Goal: Task Accomplishment & Management: Use online tool/utility

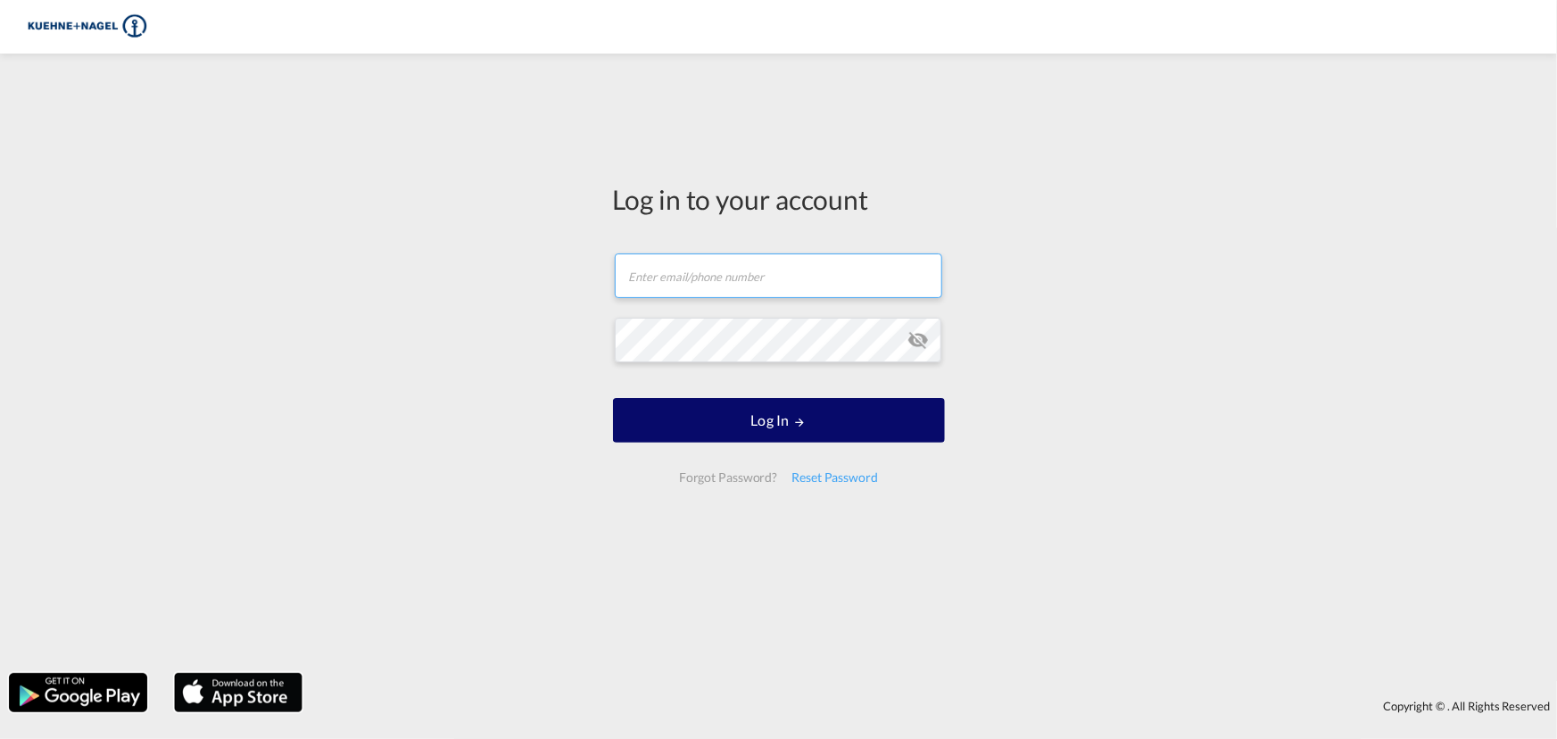
type input "[EMAIL_ADDRESS][PERSON_NAME][DOMAIN_NAME]"
click at [762, 409] on button "Log In" at bounding box center [779, 420] width 332 height 45
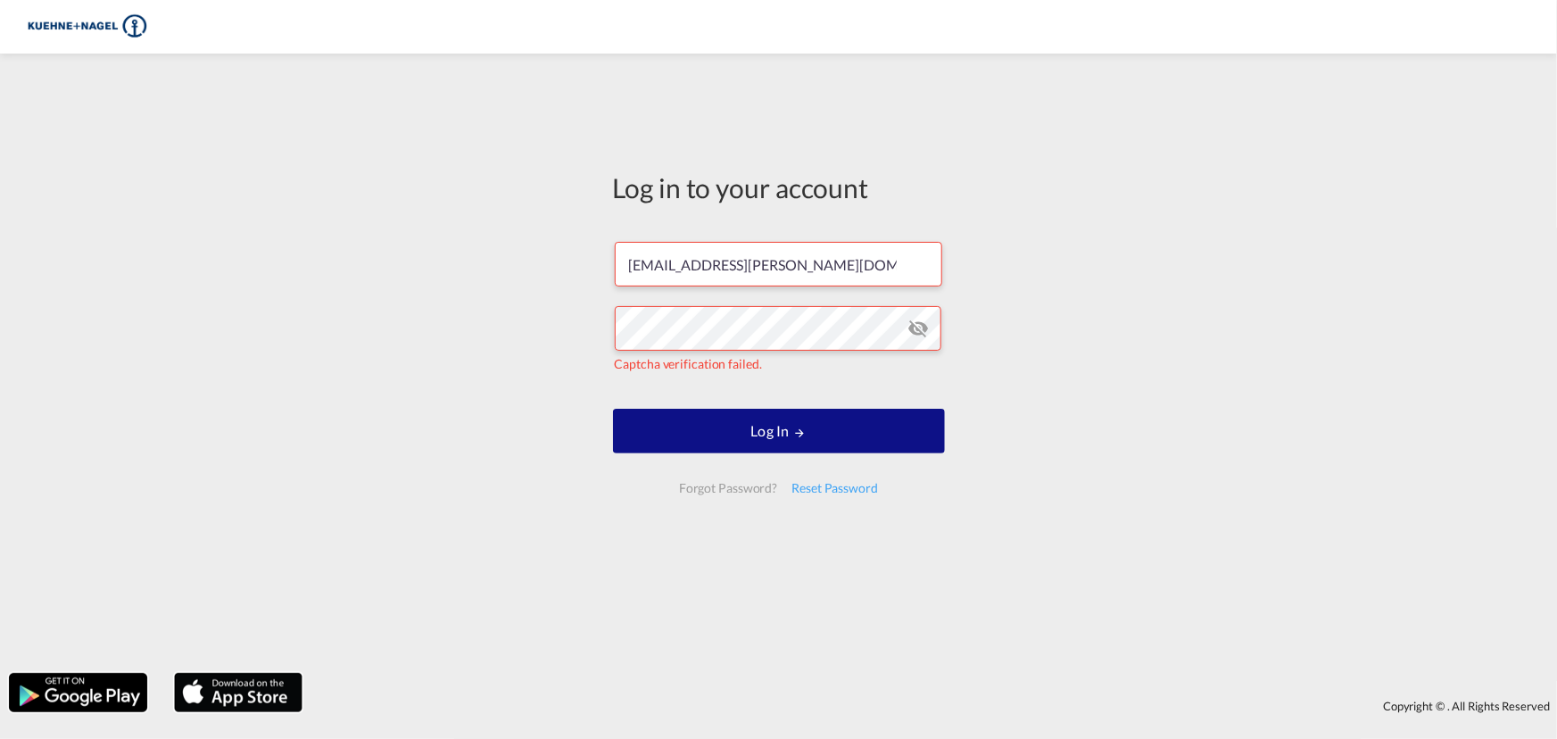
click at [1032, 374] on div "Log in to your account maik.heunemann@kuehne-nagel.com Captcha verification fai…" at bounding box center [778, 362] width 1557 height 601
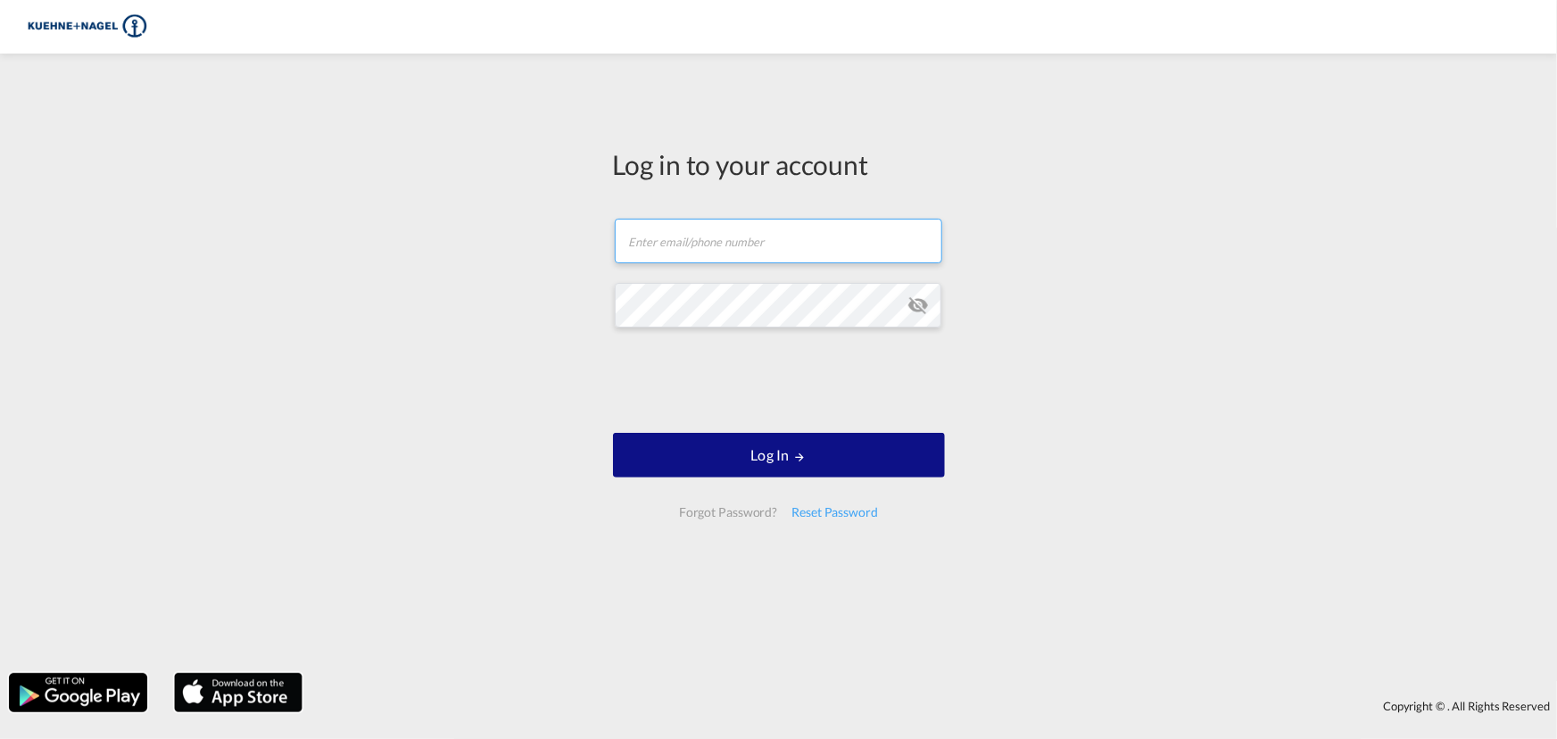
type input "[EMAIL_ADDRESS][PERSON_NAME][DOMAIN_NAME]"
click at [836, 241] on input "[EMAIL_ADDRESS][PERSON_NAME][DOMAIN_NAME]" at bounding box center [778, 241] width 327 height 45
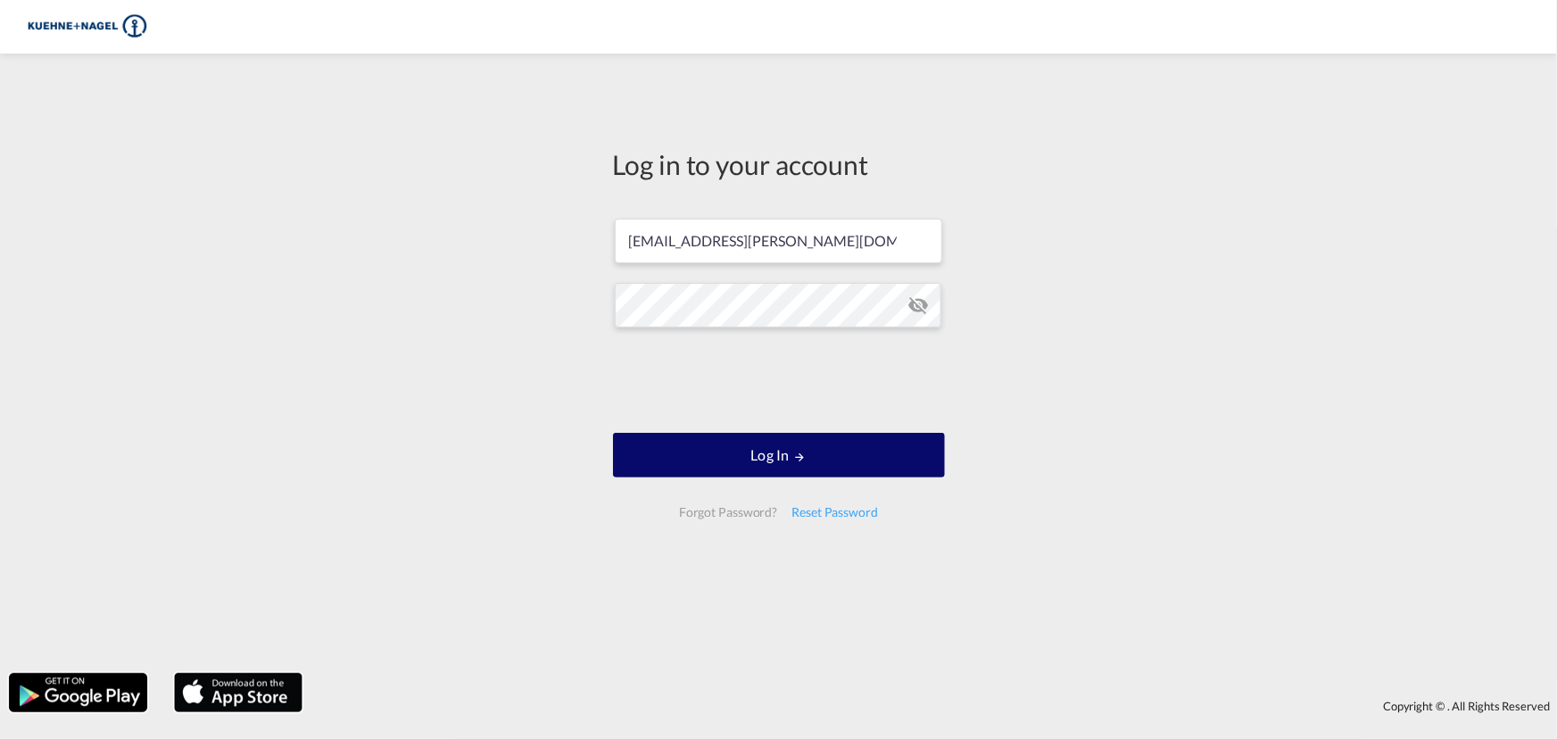
click at [788, 452] on button "Log In" at bounding box center [779, 455] width 332 height 45
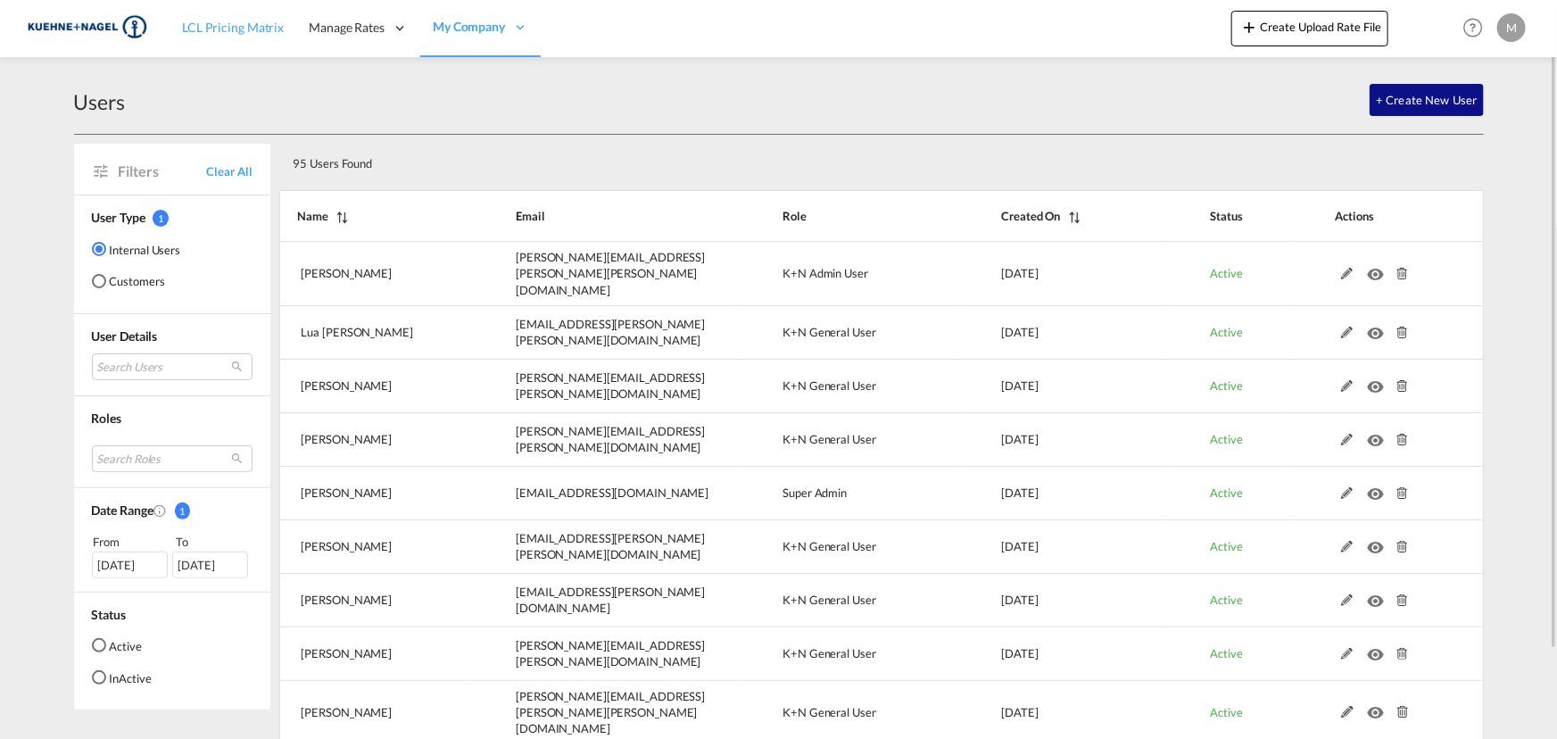
click at [229, 23] on span "LCL Pricing Matrix" at bounding box center [233, 27] width 102 height 15
